Goal: Check status

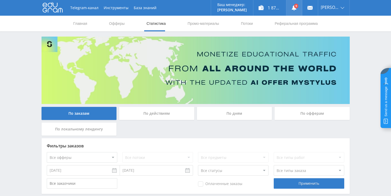
click at [293, 8] on use at bounding box center [293, 7] width 5 height 5
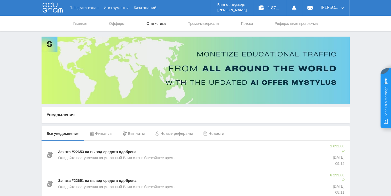
click at [146, 23] on link "Статистика" at bounding box center [156, 24] width 20 height 16
